Goal: Book appointment/travel/reservation

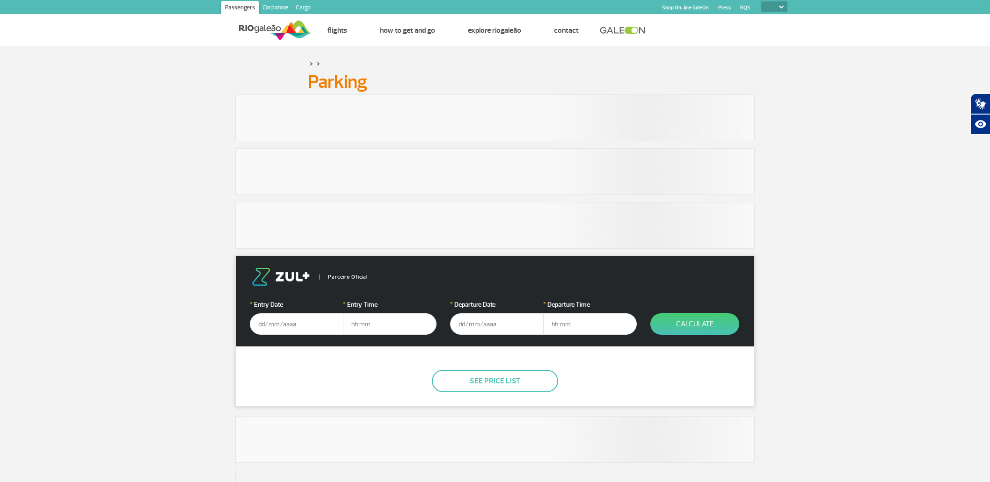
select select
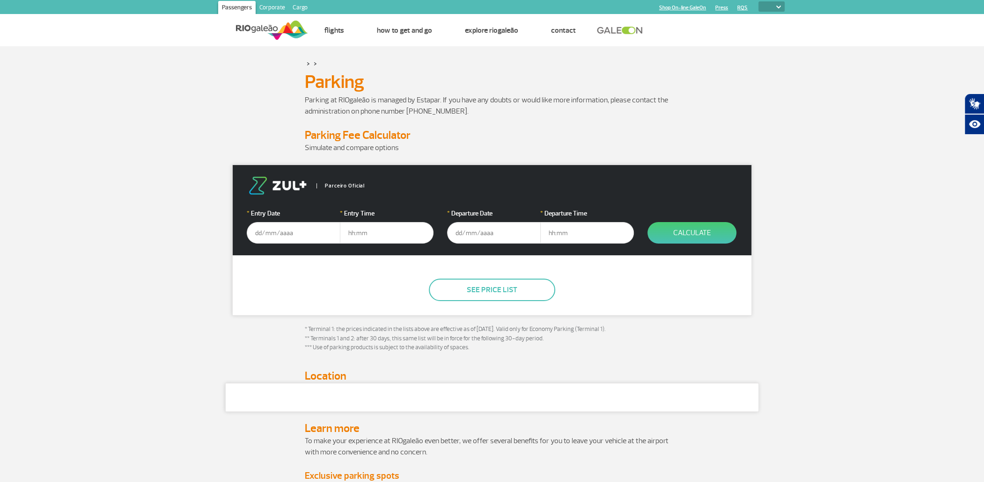
click at [296, 238] on input "text" at bounding box center [294, 233] width 94 height 22
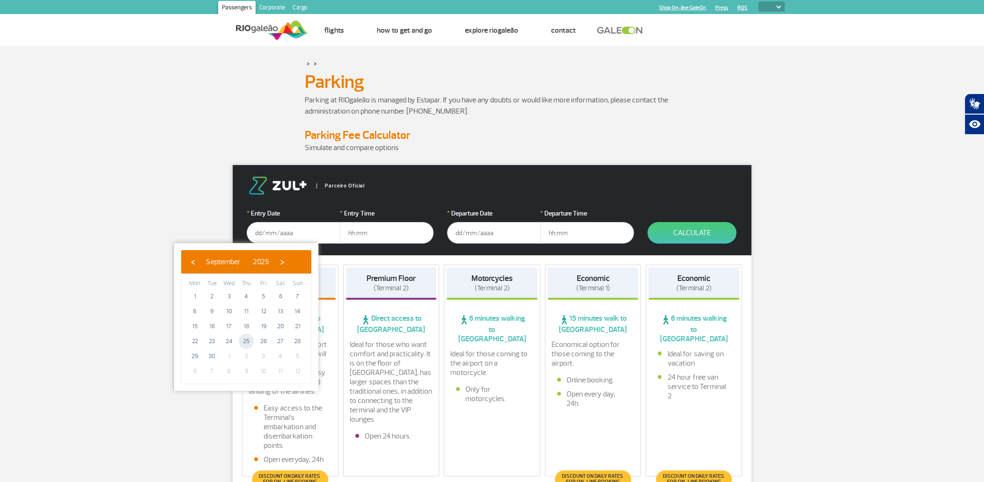
click at [247, 343] on span "25" at bounding box center [246, 341] width 15 height 15
type input "[DATE]"
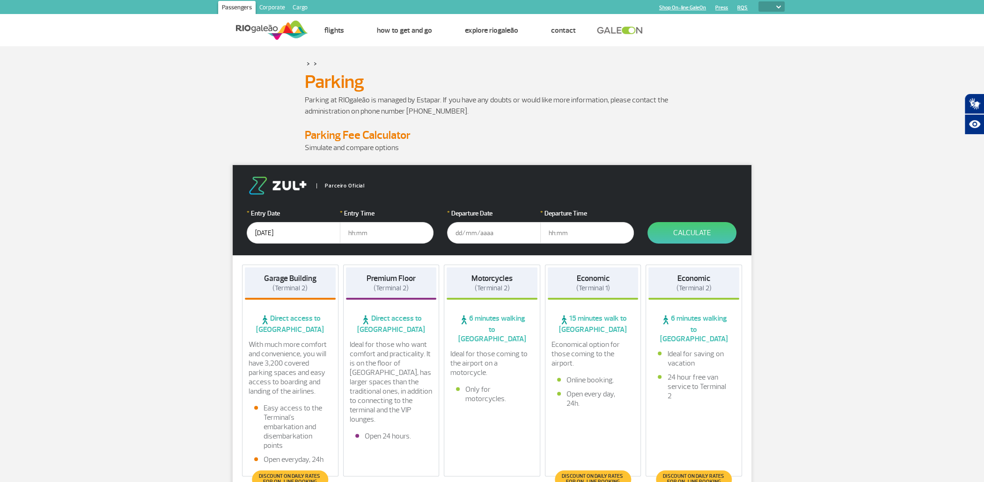
click at [362, 234] on input "text" at bounding box center [387, 233] width 94 height 22
type input "19:00"
click at [460, 232] on input "text" at bounding box center [494, 233] width 94 height 22
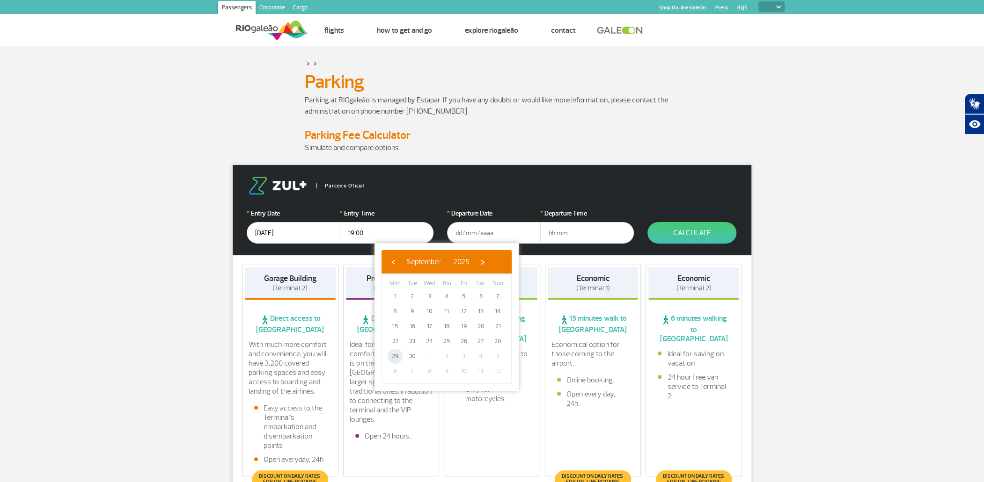
click at [399, 356] on span "29" at bounding box center [394, 356] width 15 height 15
type input "[DATE]"
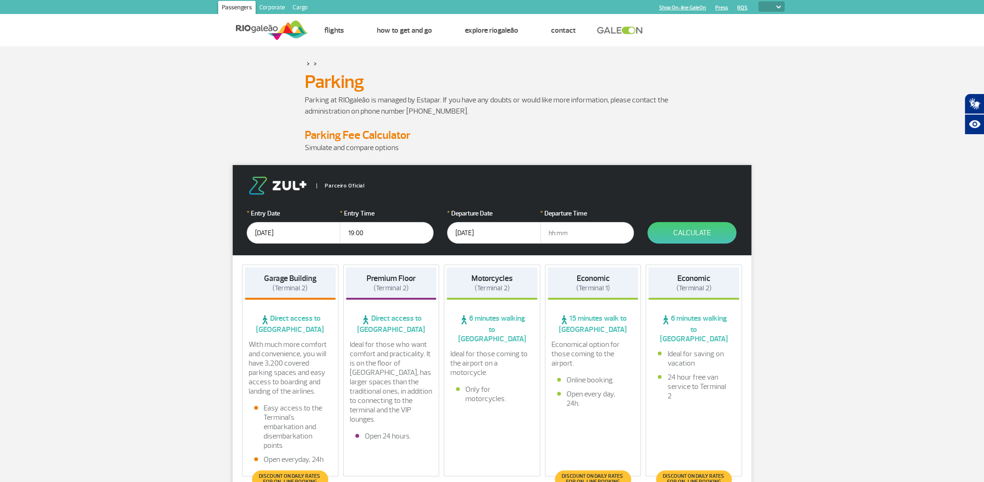
click at [562, 236] on input "text" at bounding box center [587, 233] width 94 height 22
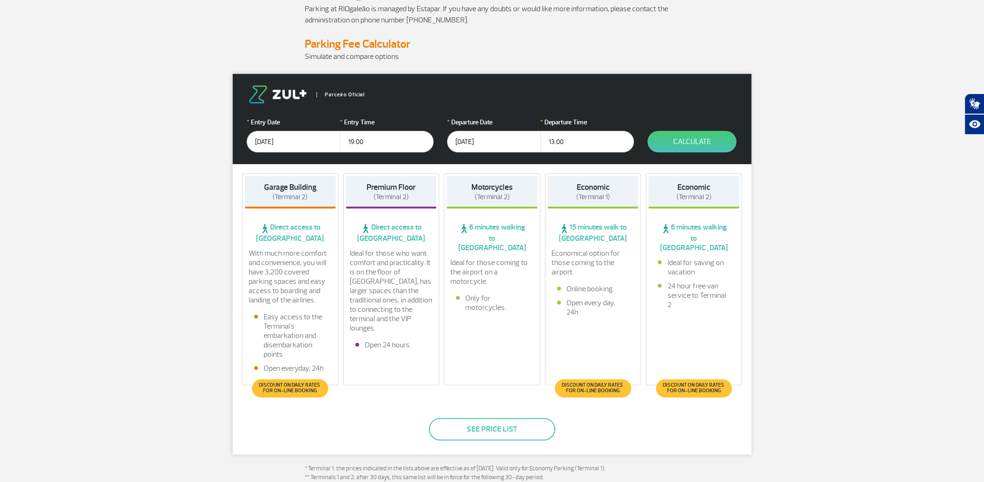
scroll to position [94, 0]
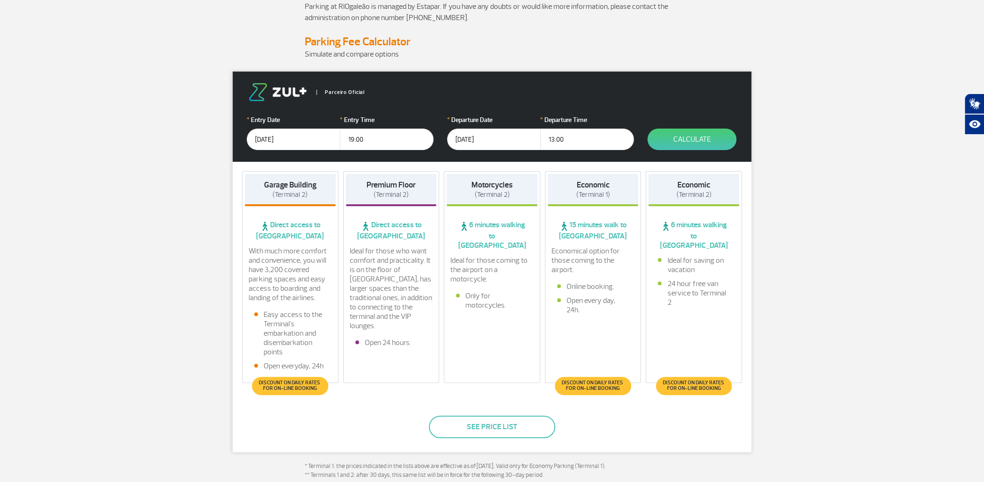
drag, startPoint x: 555, startPoint y: 141, endPoint x: 548, endPoint y: 140, distance: 7.5
click at [548, 140] on input "13:00" at bounding box center [587, 140] width 94 height 22
type input "15:00"
click at [471, 142] on input "[DATE]" at bounding box center [494, 140] width 94 height 22
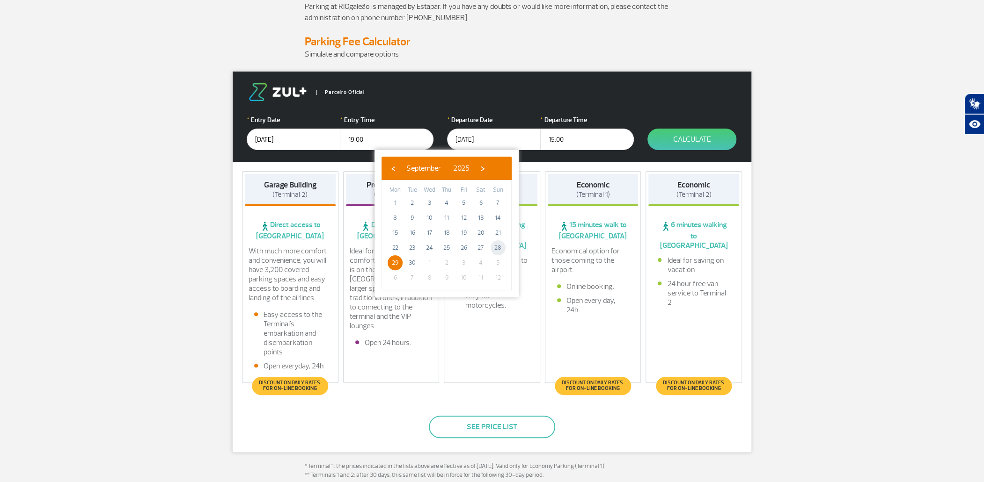
click at [499, 245] on span "28" at bounding box center [497, 248] width 15 height 15
type input "[DATE]"
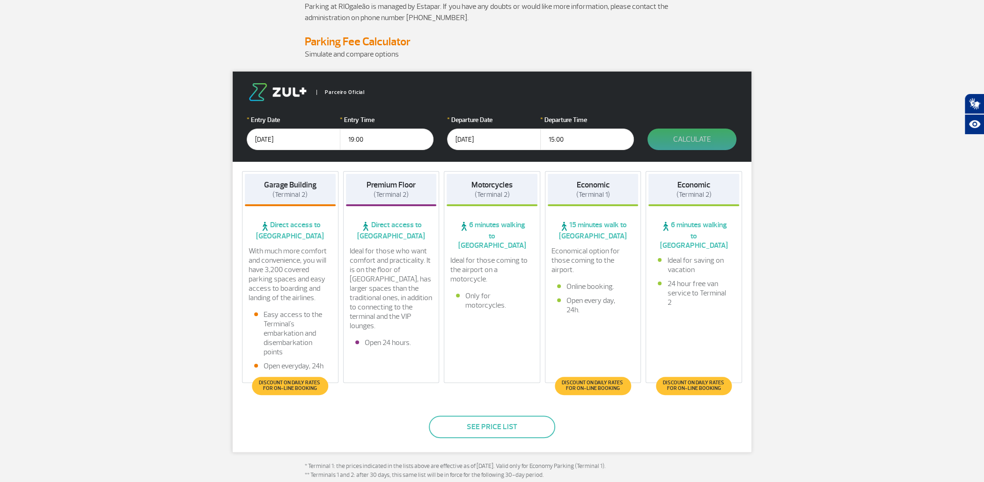
click at [666, 139] on button "Calculate" at bounding box center [691, 140] width 89 height 22
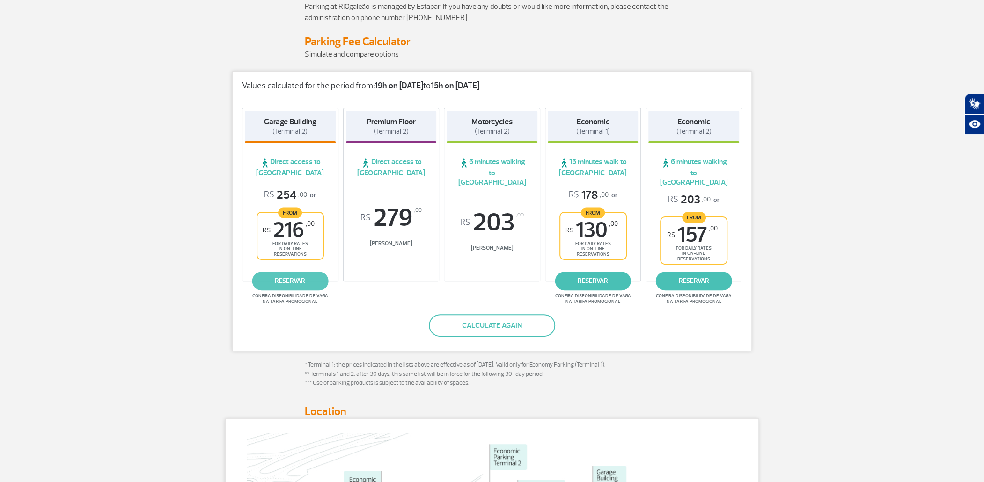
click at [289, 274] on link "reservar" at bounding box center [290, 281] width 76 height 19
